Goal: Entertainment & Leisure: Consume media (video, audio)

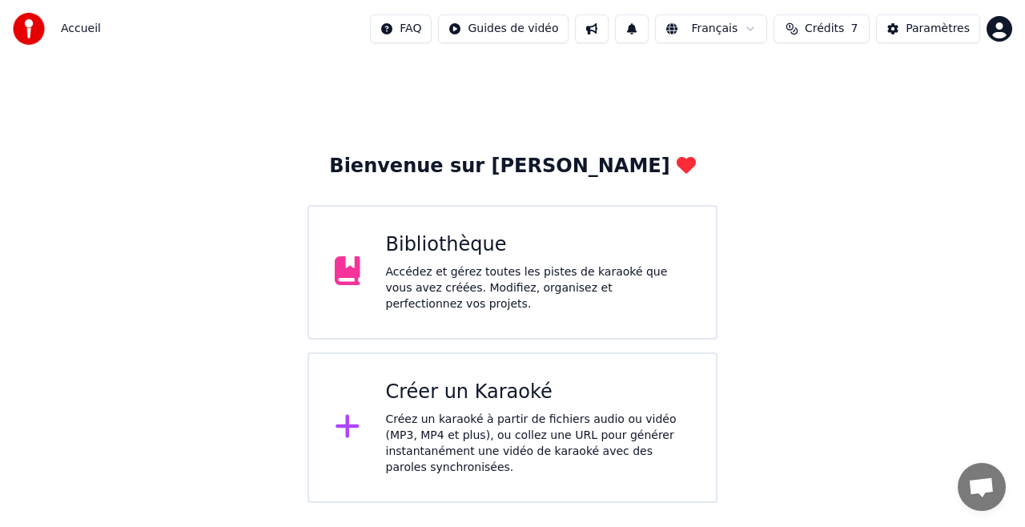
click at [442, 251] on div "Bibliothèque" at bounding box center [538, 245] width 305 height 26
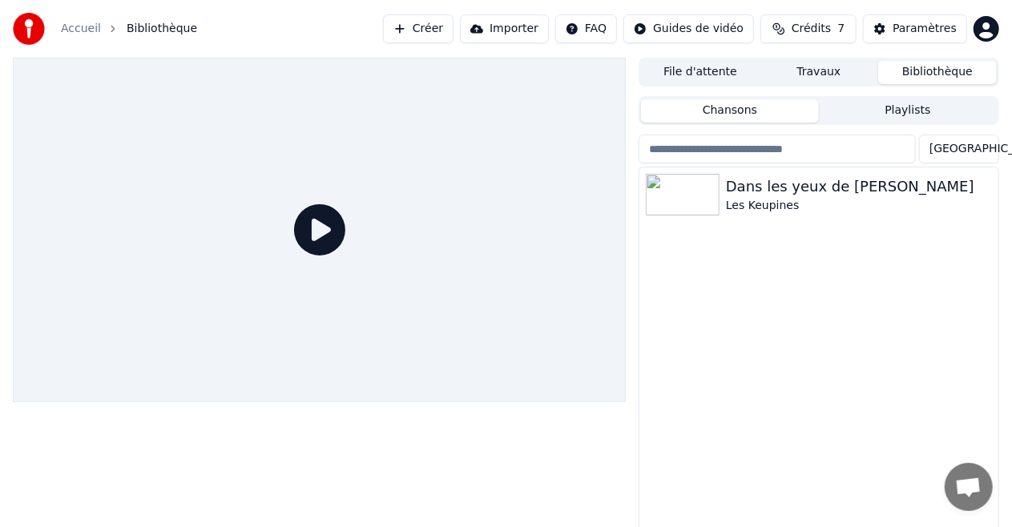
click at [315, 229] on icon at bounding box center [319, 229] width 51 height 51
click at [759, 194] on div "Dans les yeux de [PERSON_NAME]" at bounding box center [851, 186] width 250 height 22
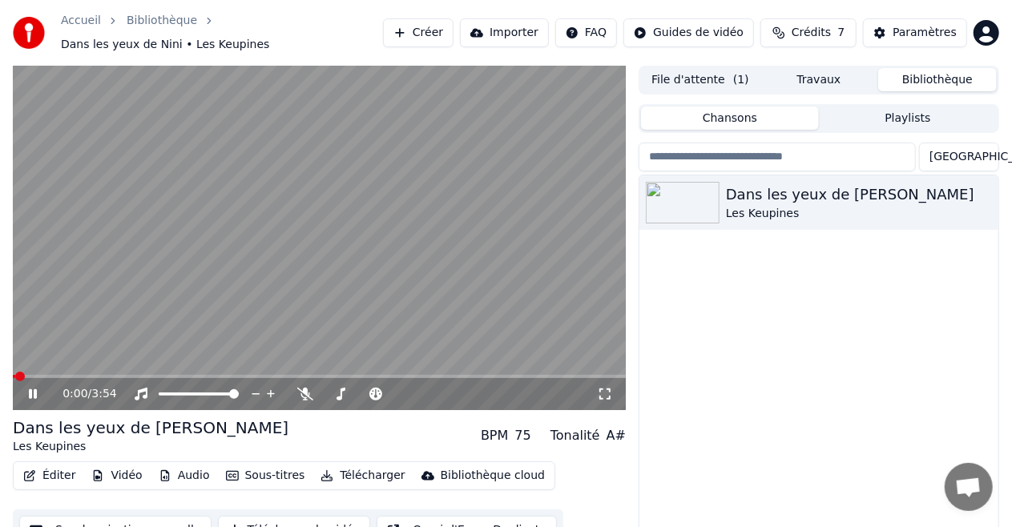
click at [601, 388] on icon at bounding box center [605, 394] width 16 height 13
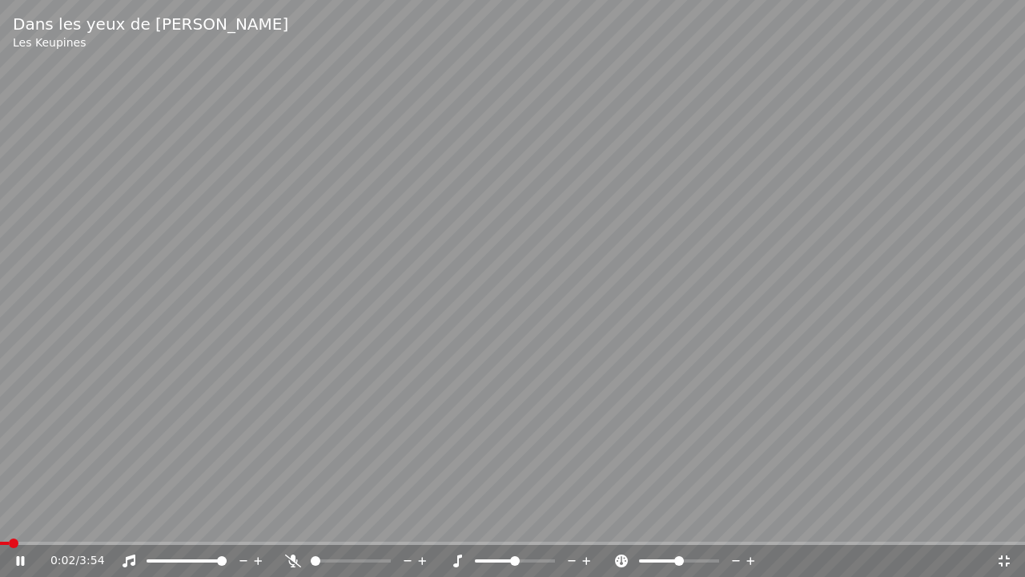
click at [8, 526] on span at bounding box center [4, 542] width 9 height 3
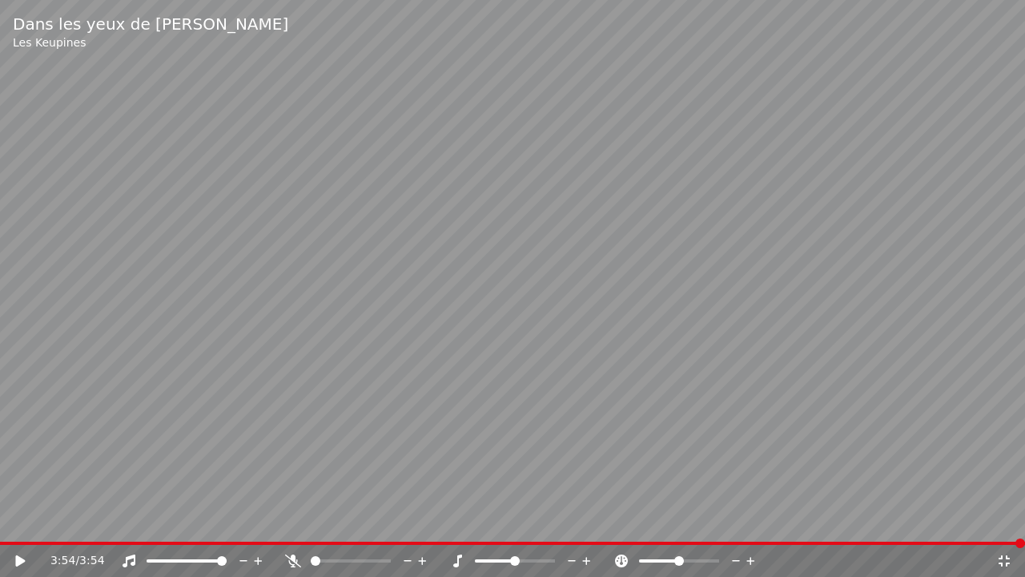
click at [322, 295] on video at bounding box center [512, 288] width 1025 height 577
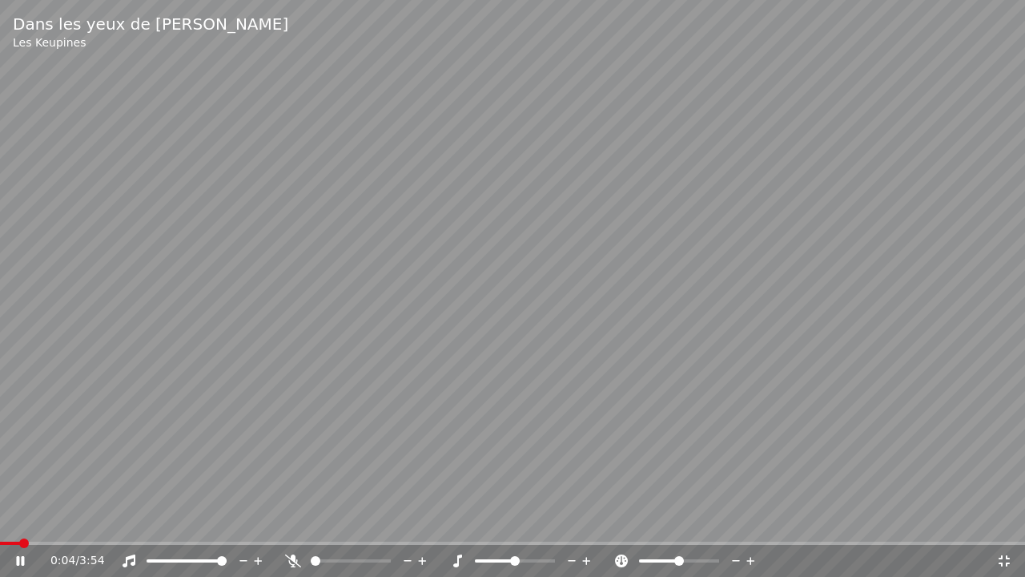
click at [22, 526] on icon at bounding box center [20, 561] width 8 height 10
